Goal: Complete application form

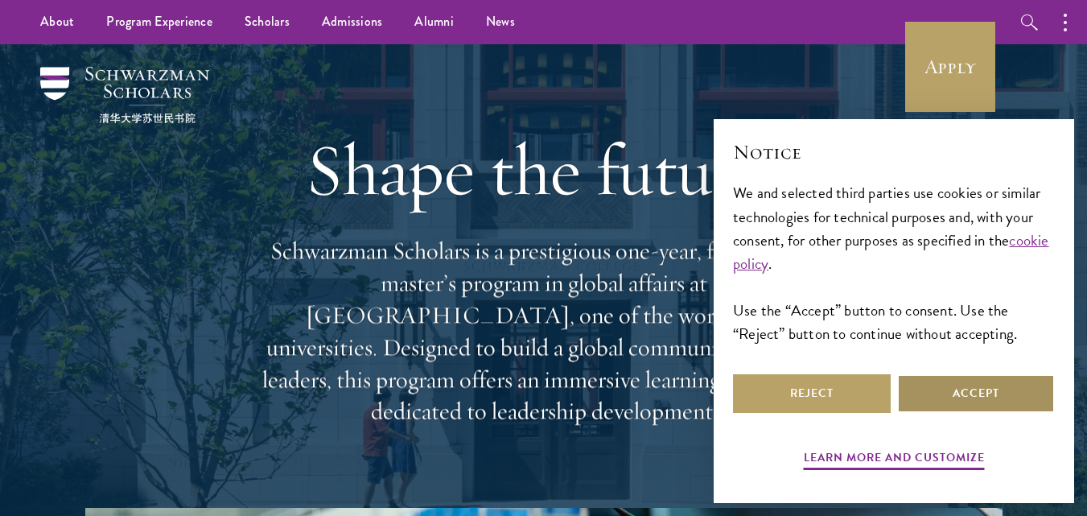
click at [1012, 385] on button "Accept" at bounding box center [976, 393] width 158 height 39
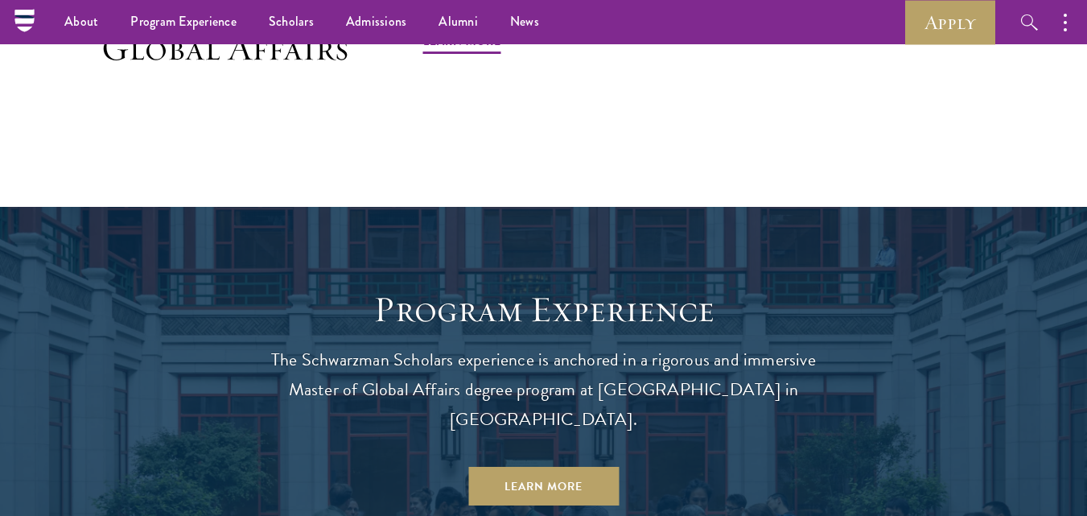
scroll to position [1130, 0]
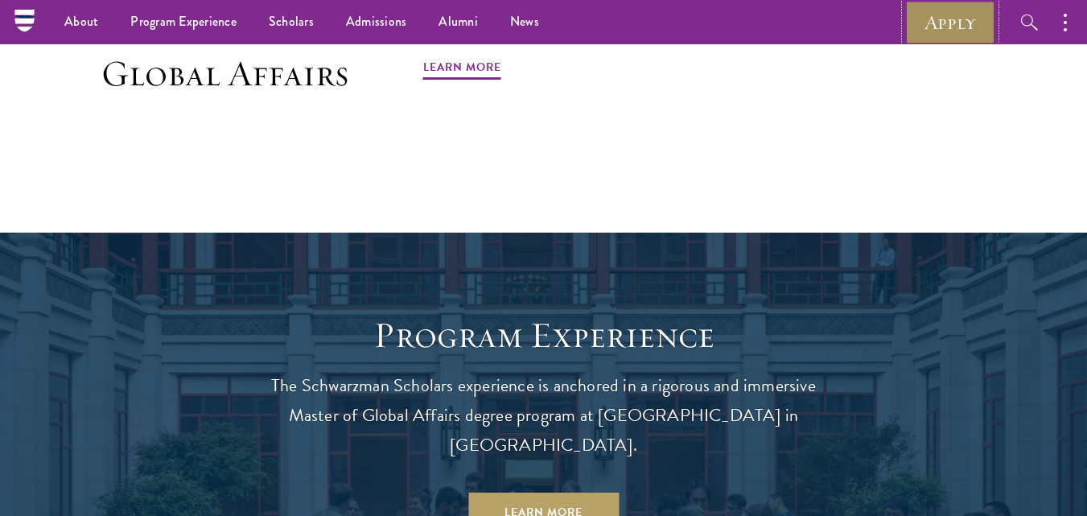
click at [971, 28] on link "Apply" at bounding box center [950, 22] width 90 height 44
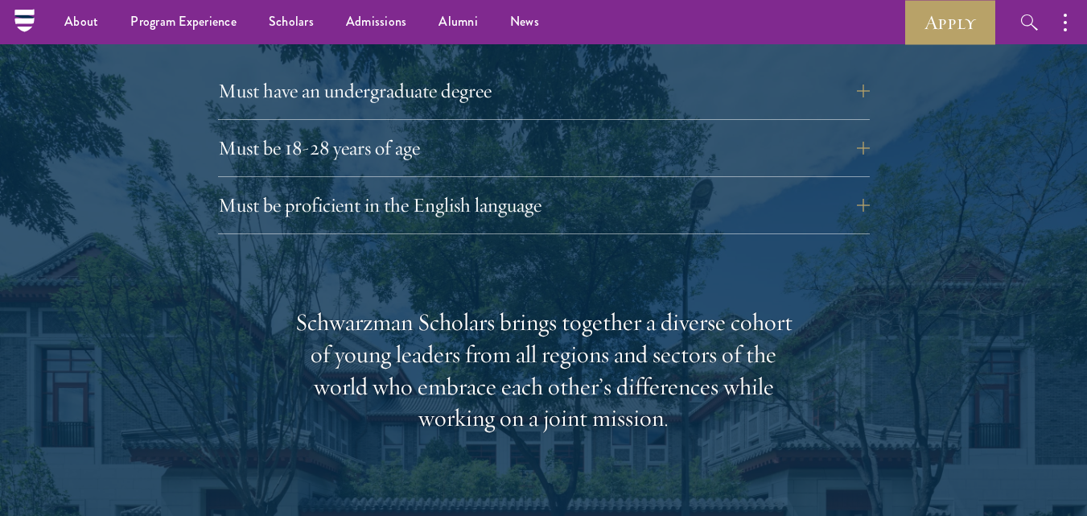
scroll to position [2286, 0]
click at [306, 187] on button "Must be proficient in the English language" at bounding box center [556, 206] width 652 height 39
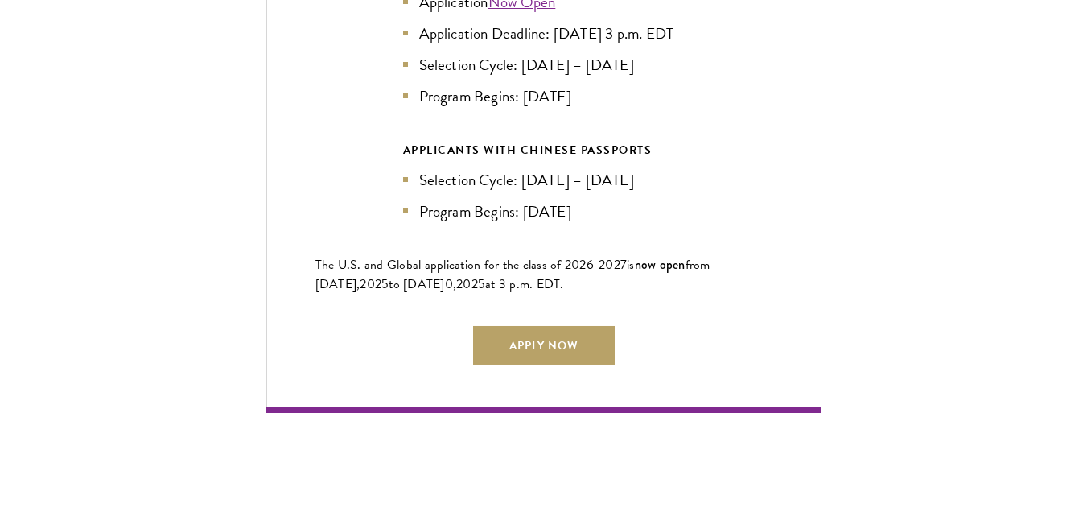
scroll to position [4132, 0]
click at [515, 325] on link "Apply Now" at bounding box center [544, 344] width 142 height 39
